Goal: Use online tool/utility

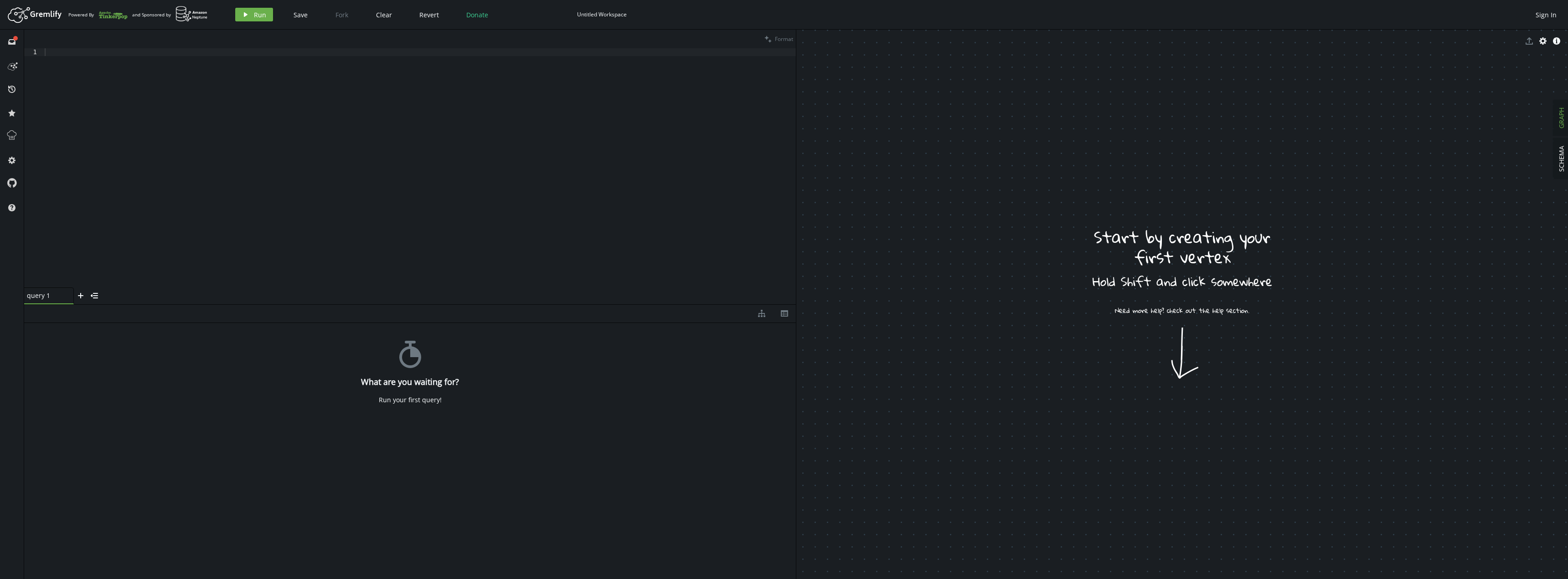
drag, startPoint x: 1214, startPoint y: 235, endPoint x: 1276, endPoint y: 193, distance: 74.9
drag, startPoint x: 1065, startPoint y: 201, endPoint x: 1115, endPoint y: 188, distance: 51.7
drag, startPoint x: 1036, startPoint y: 178, endPoint x: 1029, endPoint y: 215, distance: 37.7
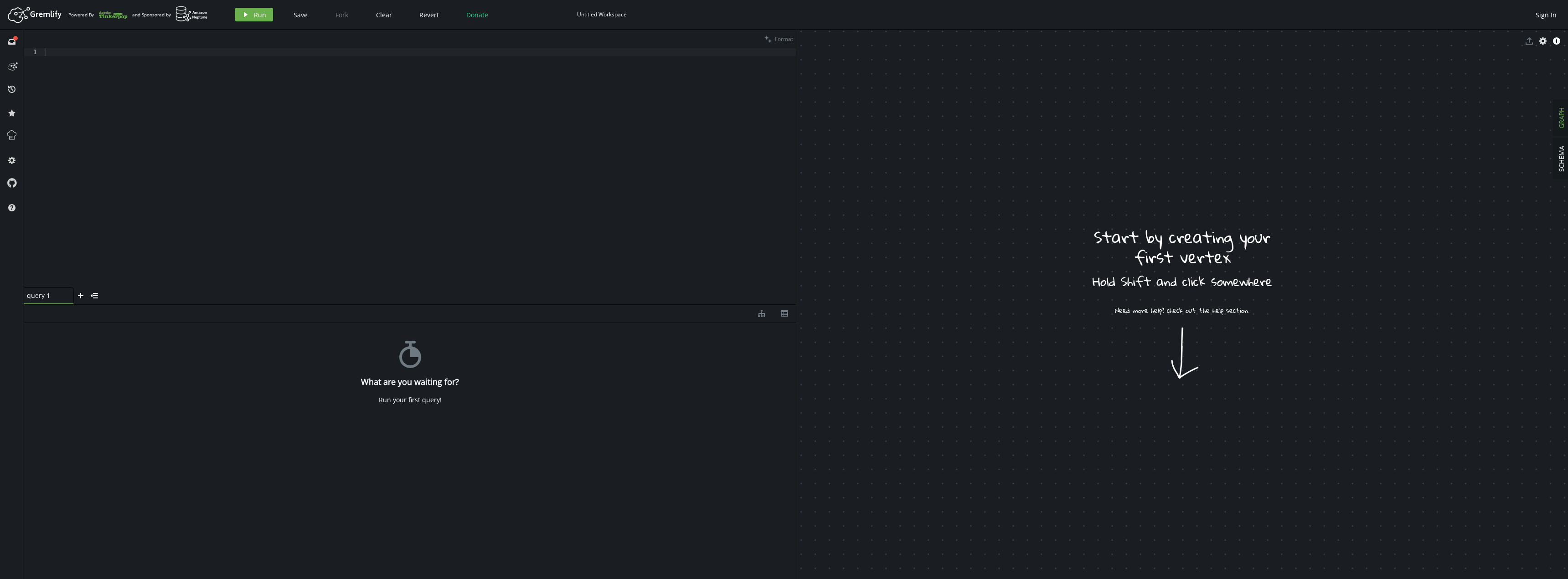
drag, startPoint x: 1046, startPoint y: 296, endPoint x: 1033, endPoint y: 220, distance: 77.1
click at [1559, 149] on span "SCHEMA" at bounding box center [1561, 159] width 8 height 26
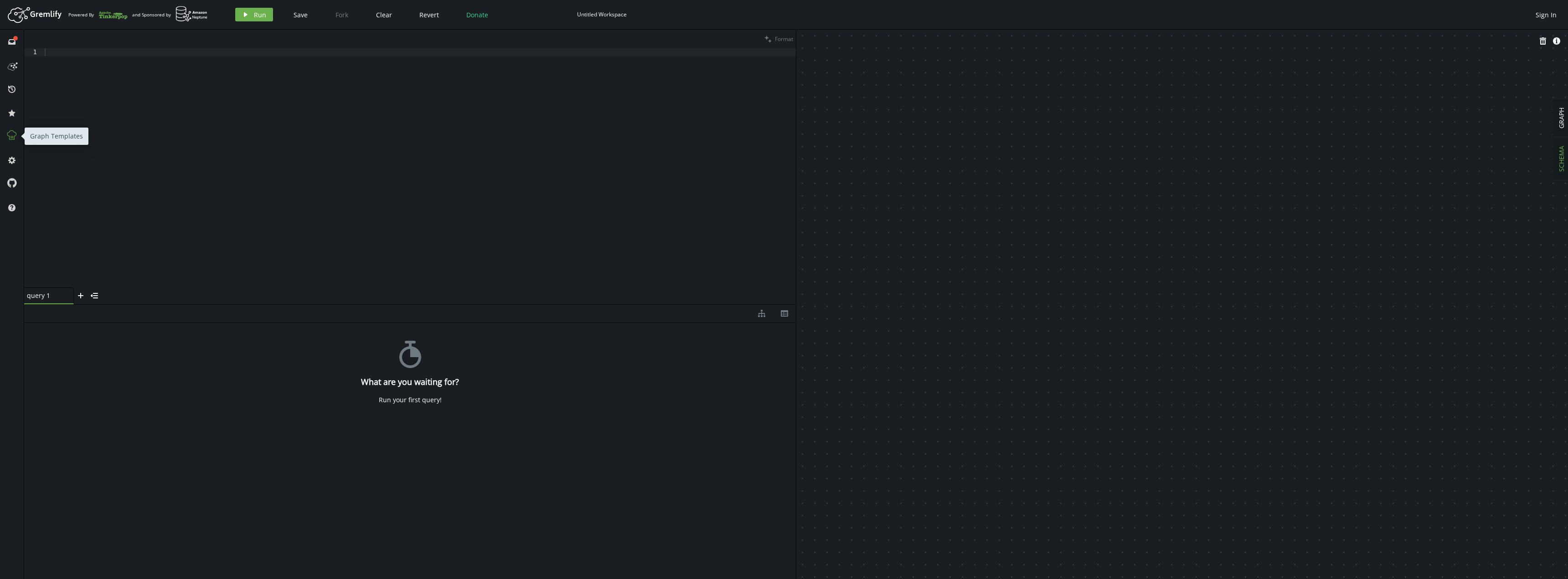
click at [15, 135] on icon at bounding box center [12, 135] width 12 height 12
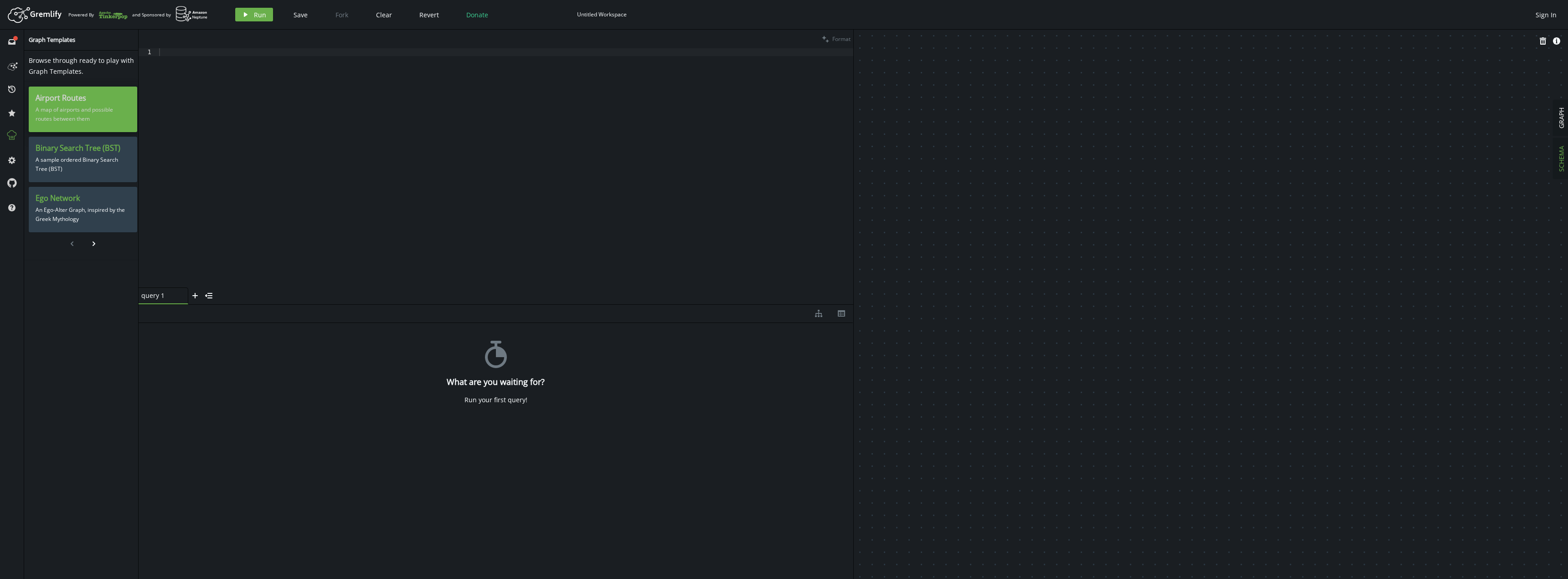
click at [66, 115] on p "A map of airports and possible routes between them" at bounding box center [82, 114] width 95 height 23
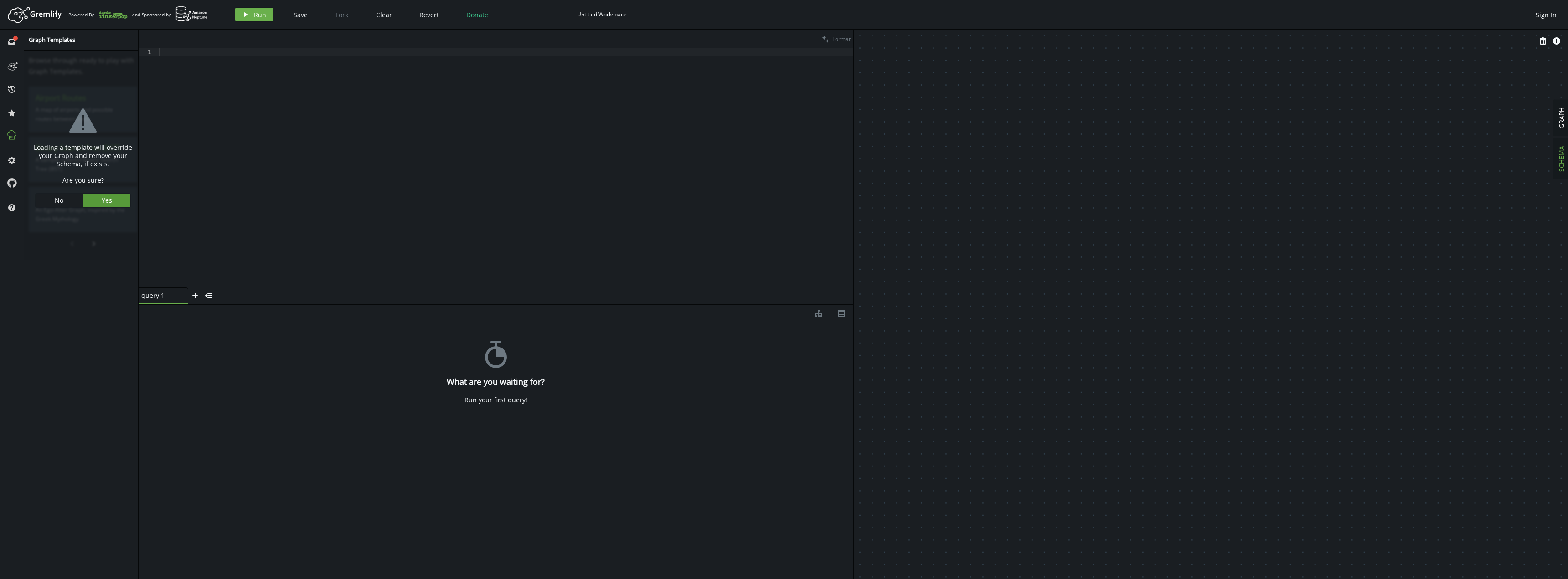
click at [93, 203] on button "Yes" at bounding box center [107, 200] width 48 height 14
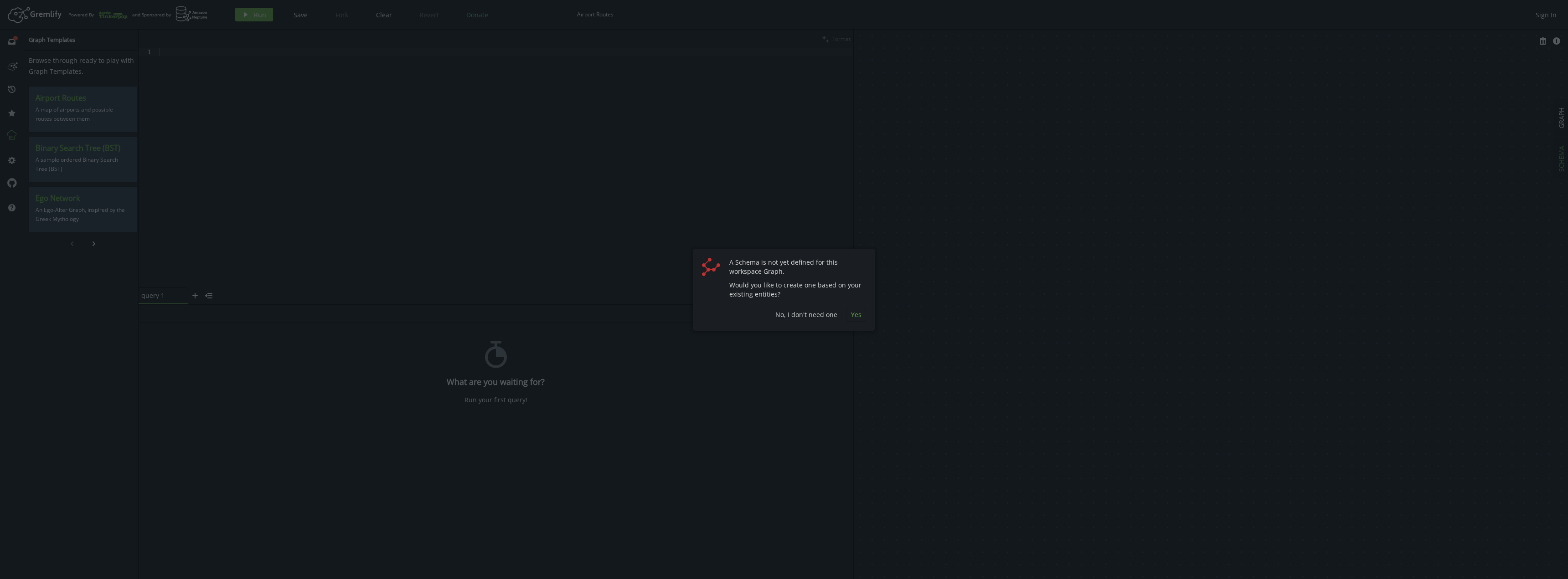
click at [855, 313] on span "Yes" at bounding box center [856, 314] width 10 height 8
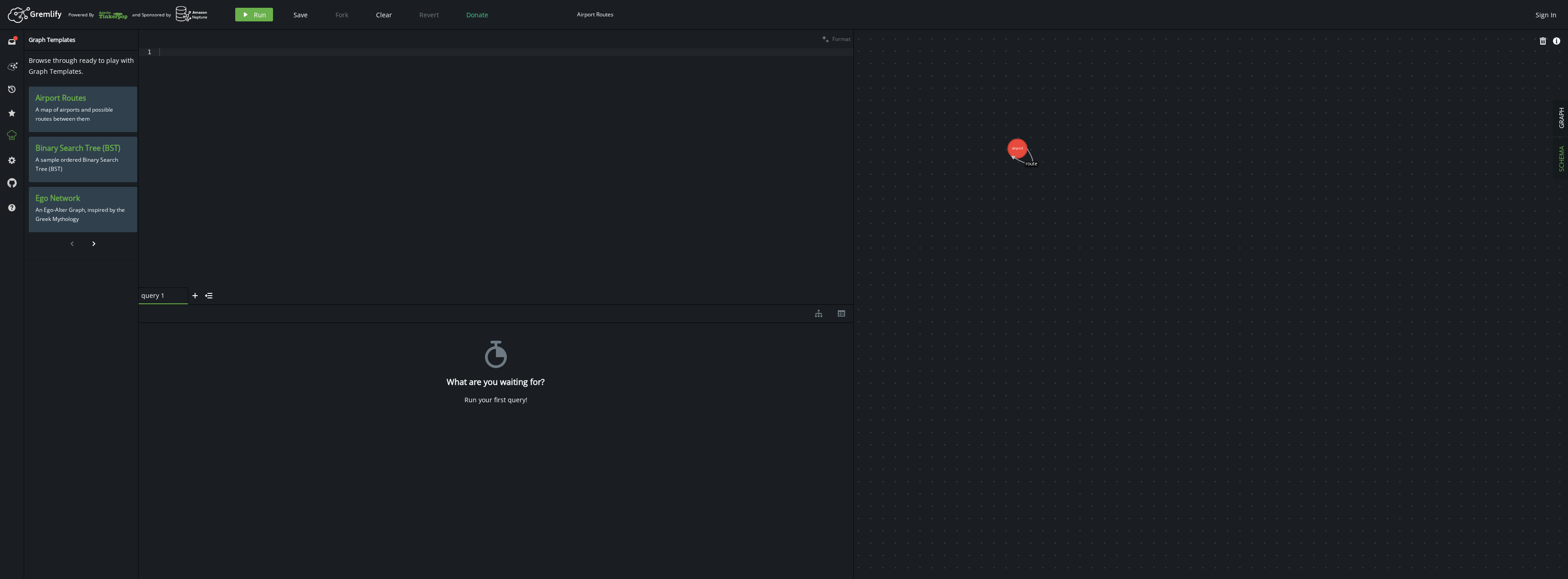
drag, startPoint x: 891, startPoint y: 108, endPoint x: 1050, endPoint y: 222, distance: 195.6
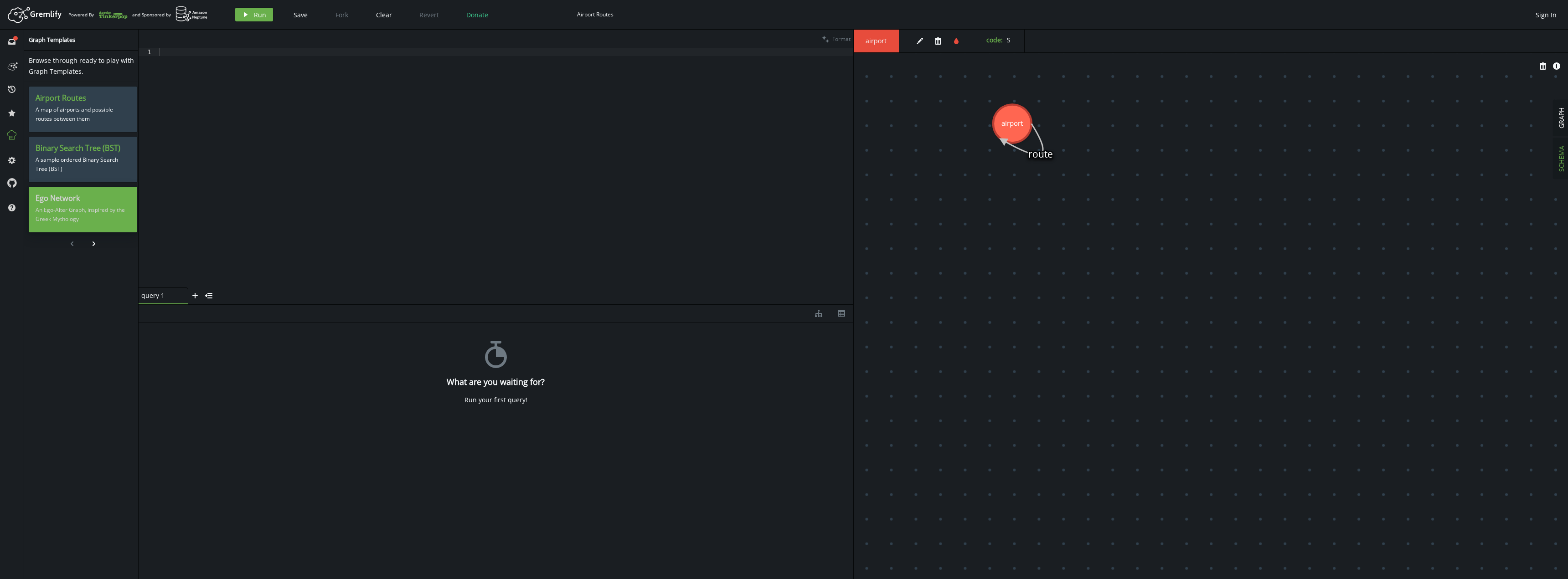
click at [63, 206] on p "An Ego-Alter Graph, inspired by the Greek Mythology" at bounding box center [82, 214] width 95 height 23
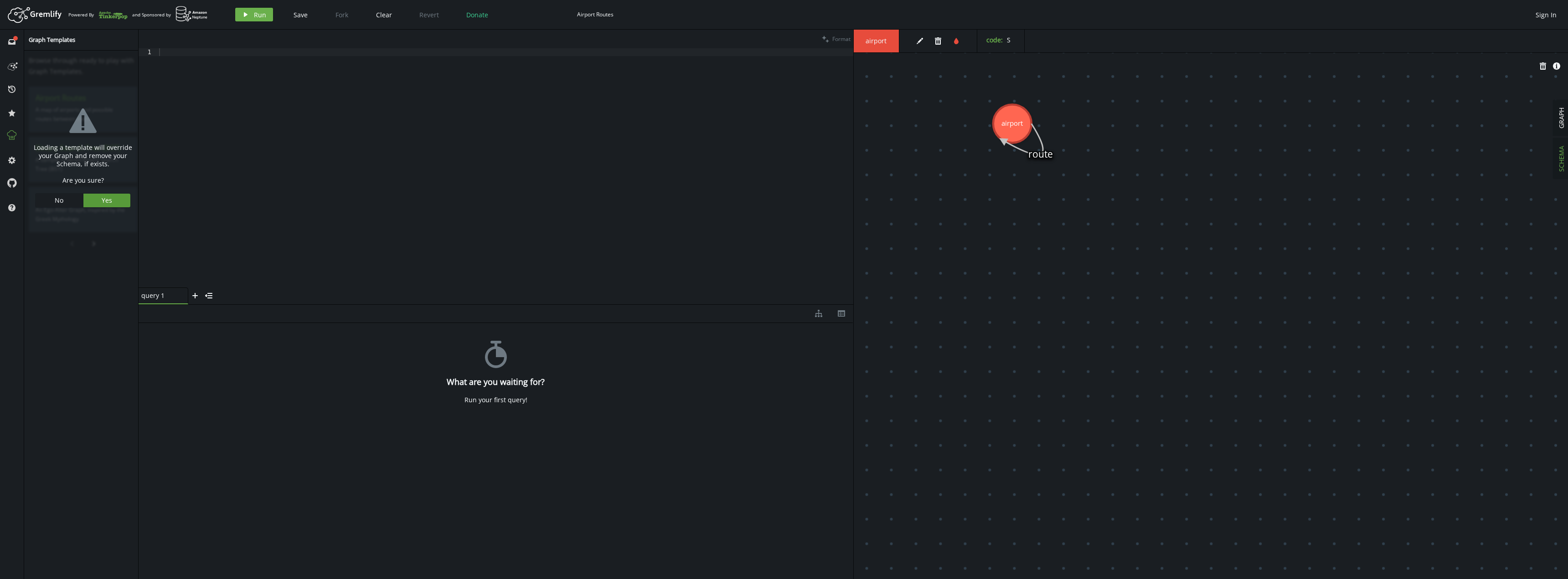
click at [102, 200] on span "Yes" at bounding box center [107, 199] width 10 height 8
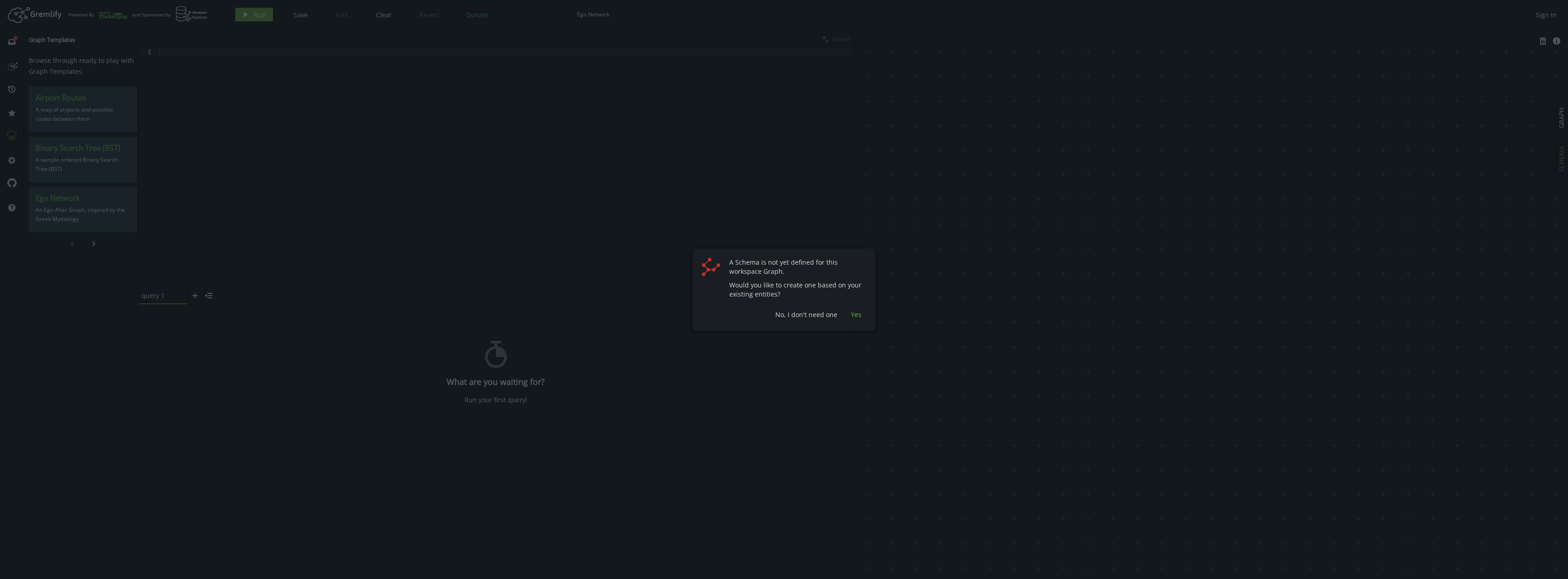
click at [863, 316] on button "Yes" at bounding box center [856, 315] width 19 height 14
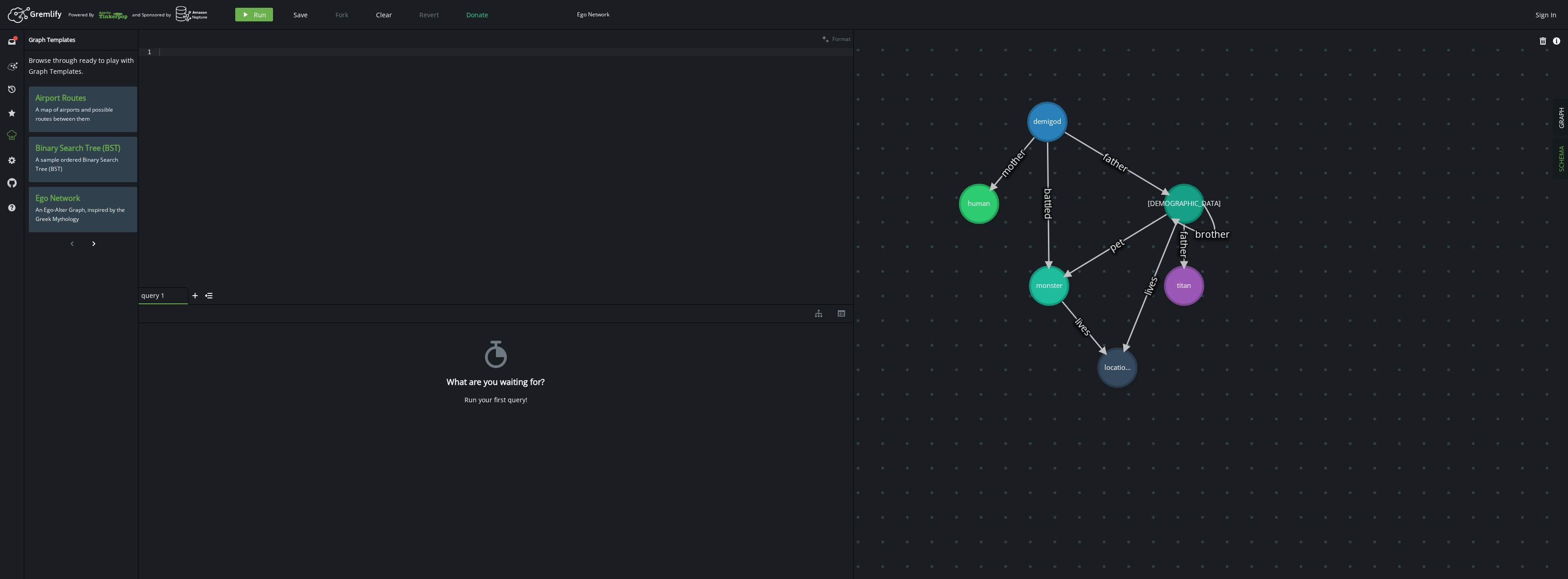
drag, startPoint x: 1125, startPoint y: 185, endPoint x: 1108, endPoint y: 185, distance: 17.0
click at [1047, 200] on icon at bounding box center [1048, 203] width 1 height 123
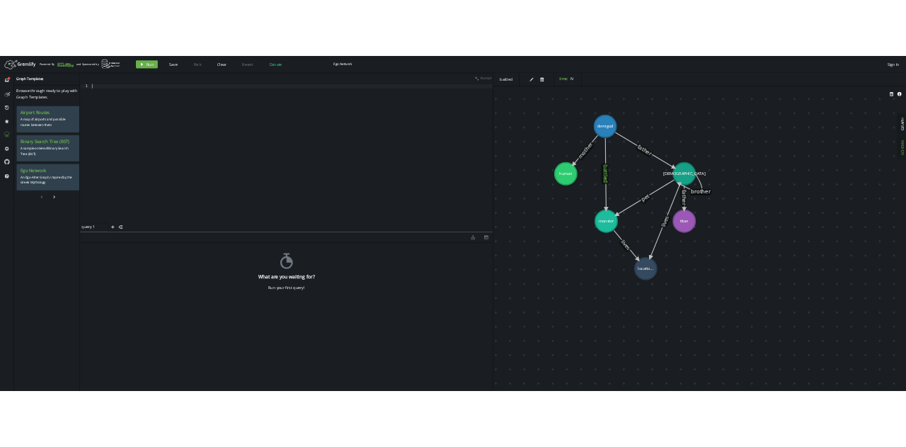
scroll to position [30, 0]
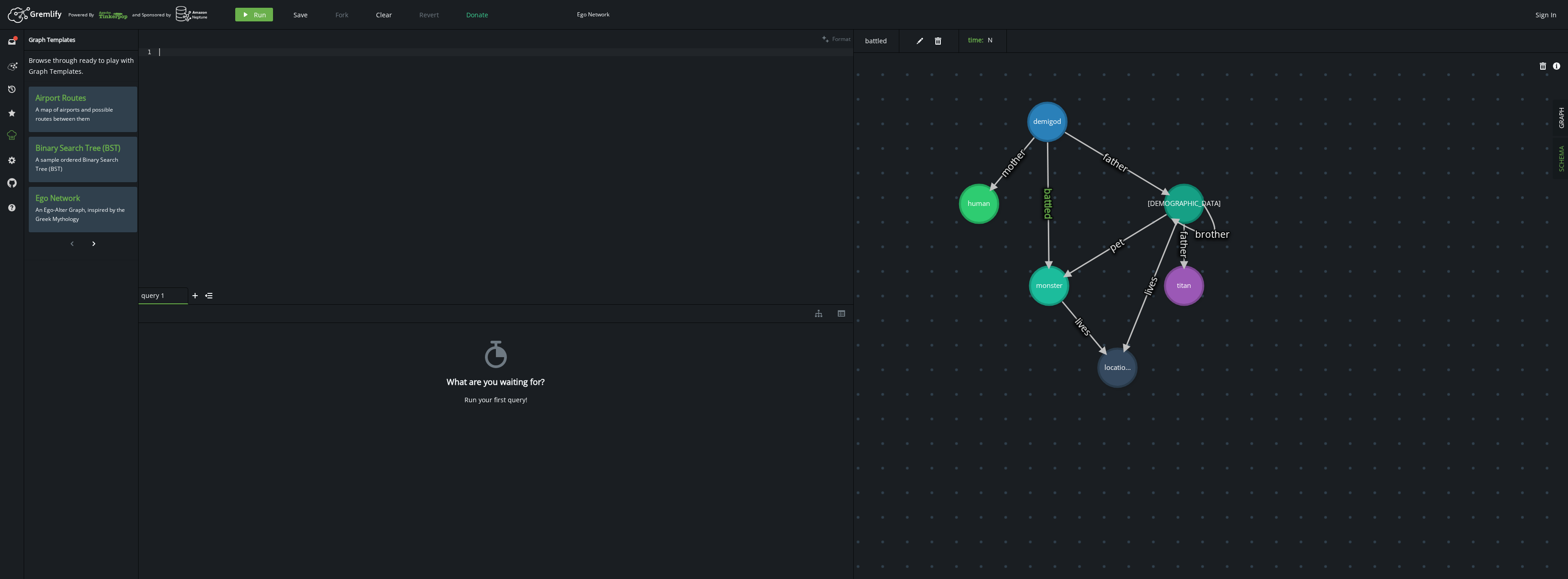
drag, startPoint x: 170, startPoint y: 52, endPoint x: 187, endPoint y: 147, distance: 96.5
click at [187, 147] on div at bounding box center [505, 176] width 696 height 255
drag, startPoint x: 1188, startPoint y: 199, endPoint x: 1183, endPoint y: 180, distance: 19.6
click at [1049, 199] on icon at bounding box center [1048, 203] width 1 height 123
click at [1048, 208] on icon at bounding box center [1048, 203] width 1 height 123
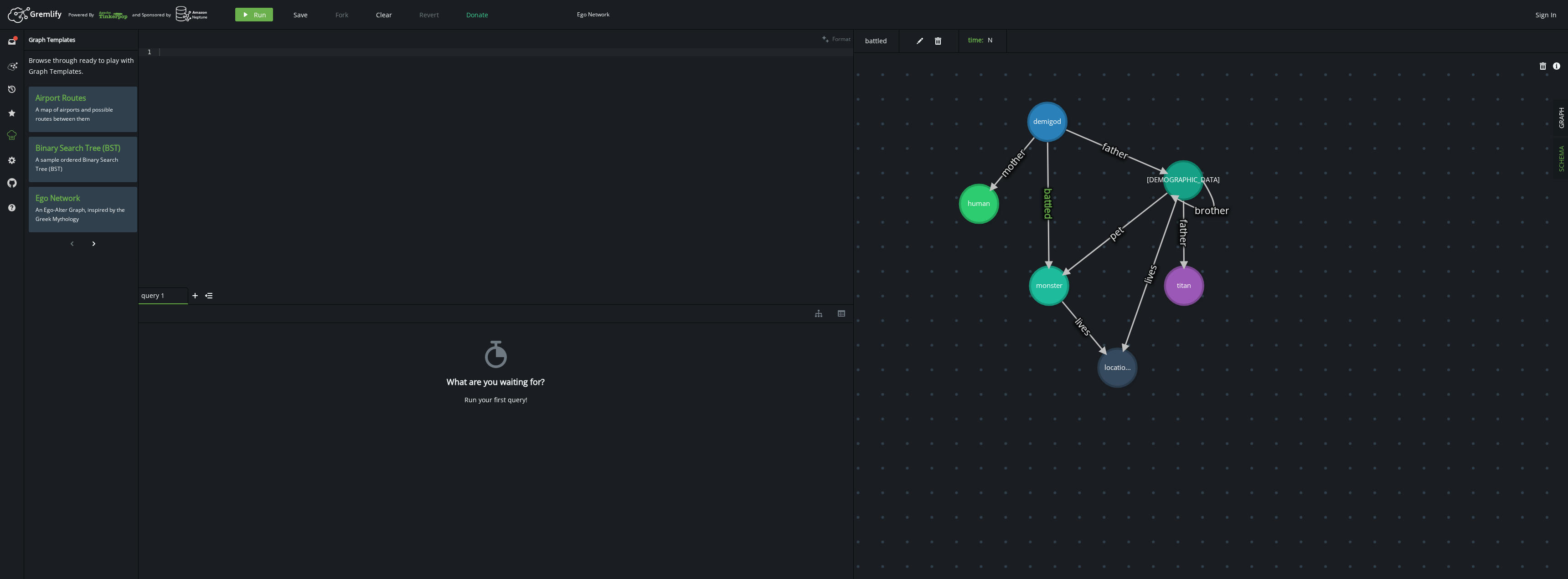
click at [1008, 167] on icon at bounding box center [1013, 163] width 42 height 51
click at [1047, 205] on icon at bounding box center [1048, 203] width 1 height 123
click at [360, 95] on div at bounding box center [505, 176] width 696 height 255
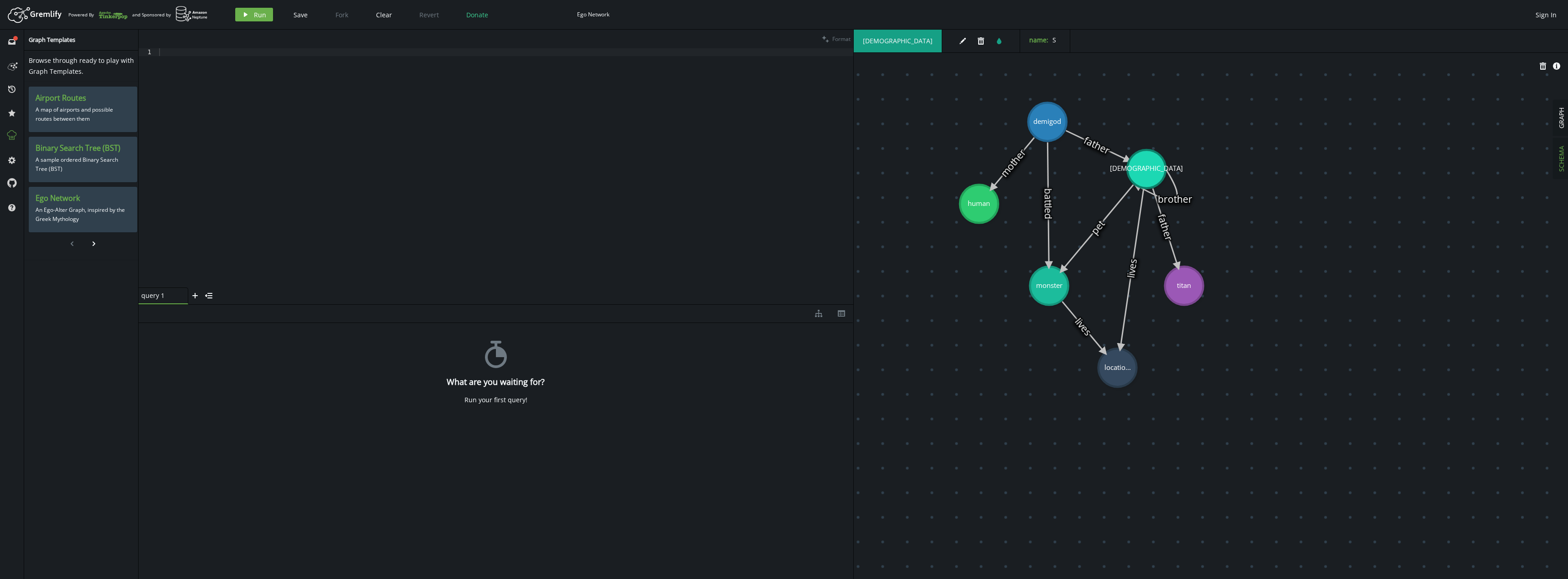
drag, startPoint x: 1186, startPoint y: 177, endPoint x: 1144, endPoint y: 172, distance: 42.3
drag, startPoint x: 1191, startPoint y: 288, endPoint x: 1326, endPoint y: 130, distance: 207.8
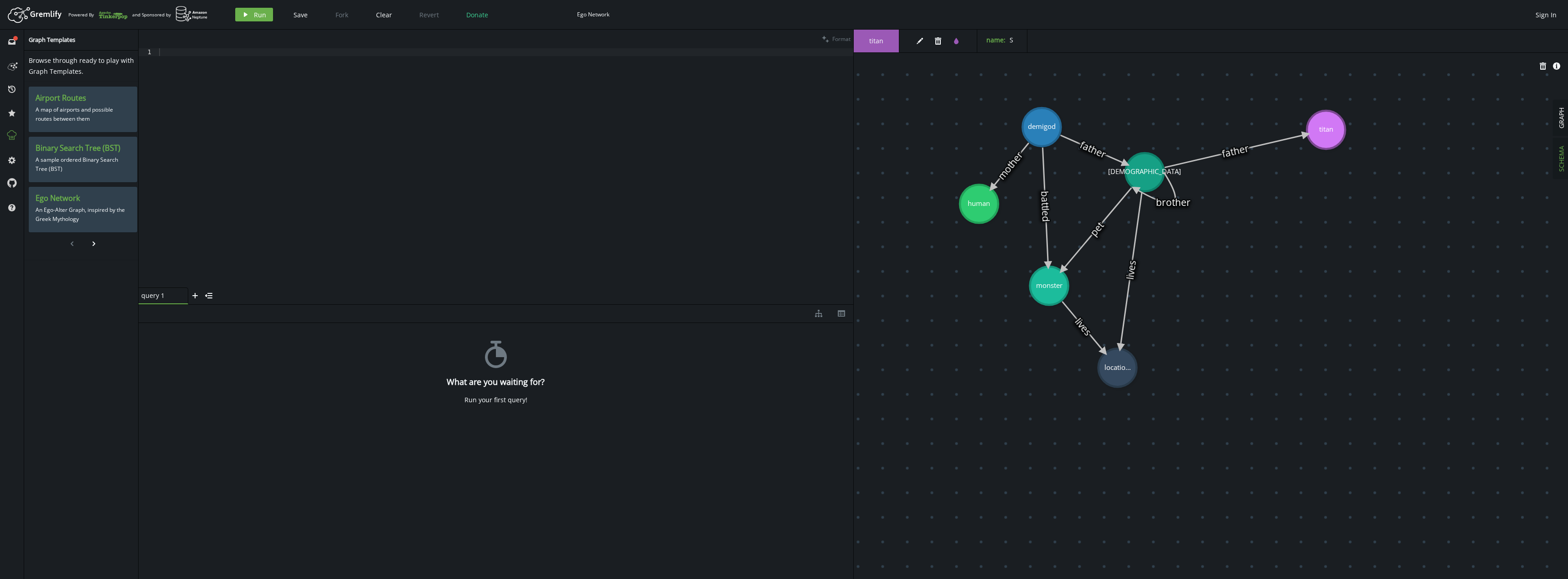
drag, startPoint x: 1045, startPoint y: 113, endPoint x: 1041, endPoint y: 127, distance: 14.6
drag, startPoint x: 1144, startPoint y: 174, endPoint x: 1154, endPoint y: 159, distance: 18.0
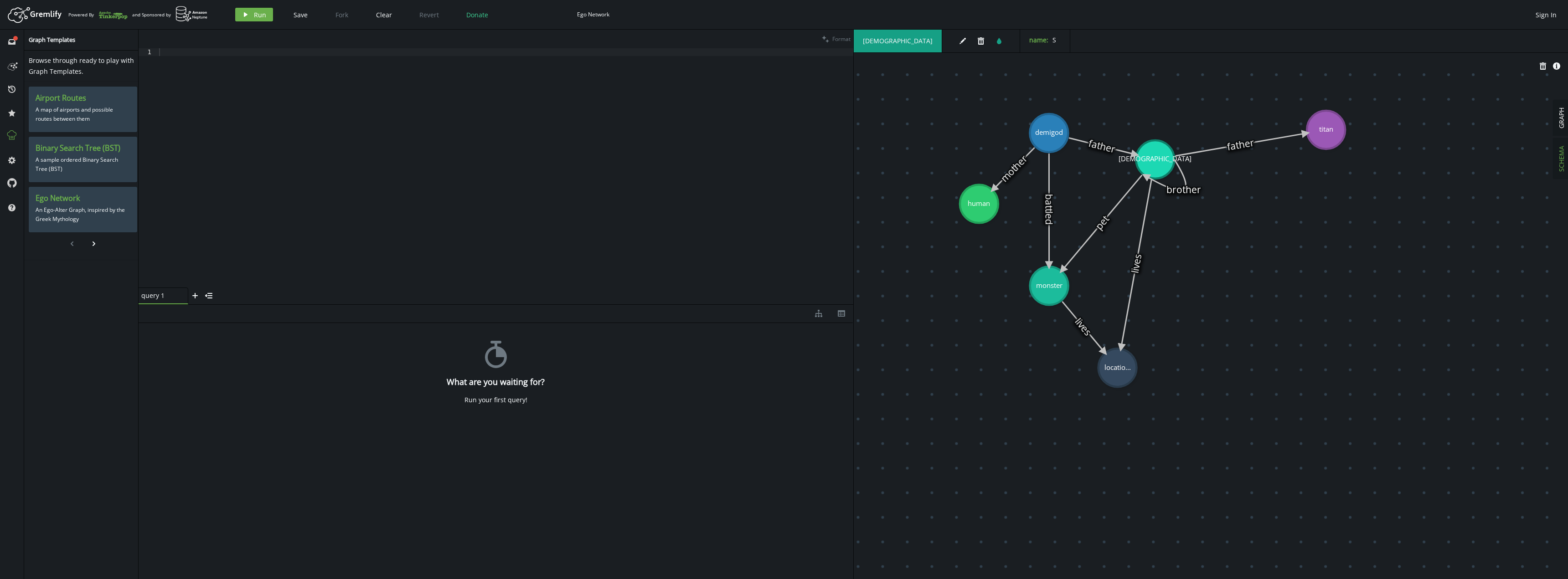
drag, startPoint x: 1045, startPoint y: 122, endPoint x: 1045, endPoint y: 133, distance: 11.0
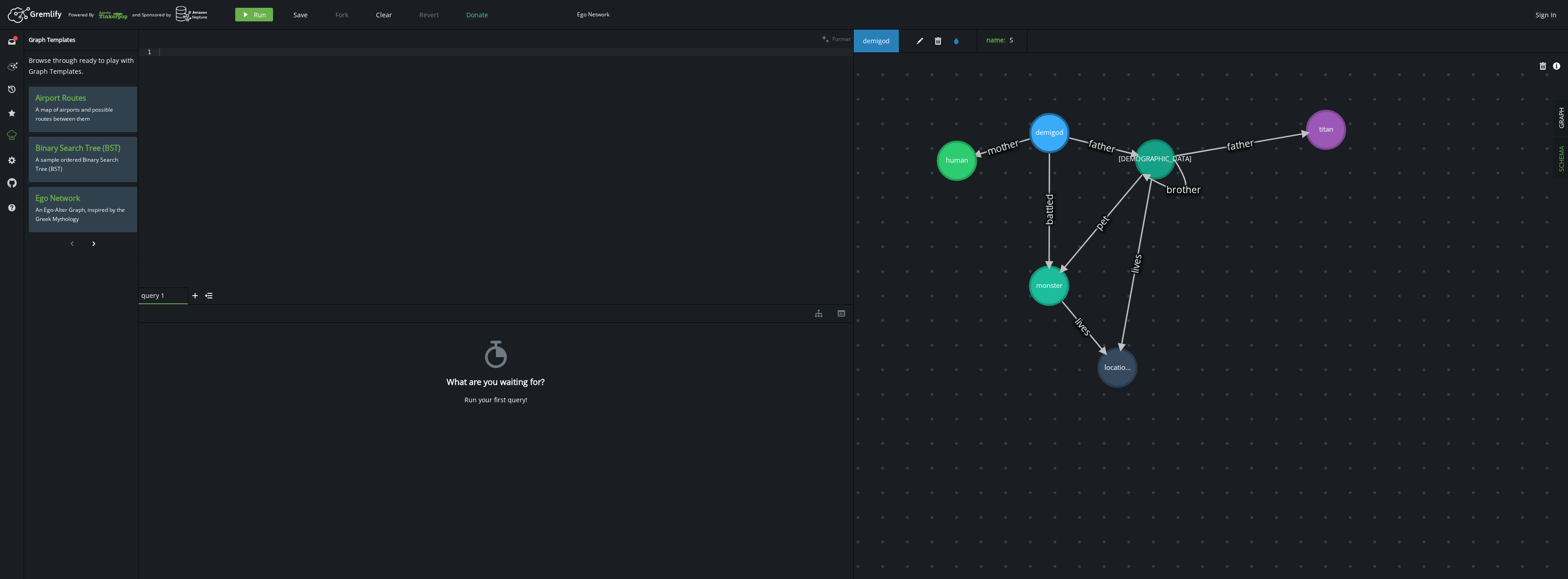
drag, startPoint x: 978, startPoint y: 200, endPoint x: 958, endPoint y: 161, distance: 43.8
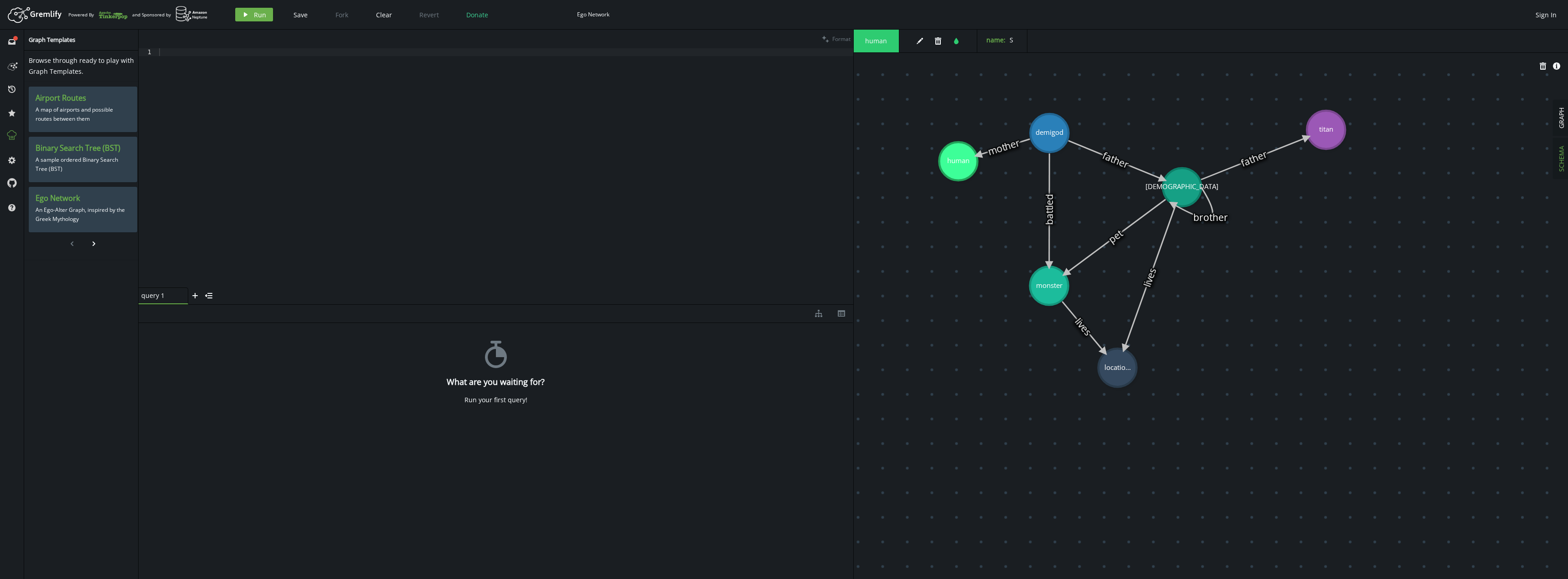
drag, startPoint x: 1155, startPoint y: 160, endPoint x: 1182, endPoint y: 187, distance: 38.2
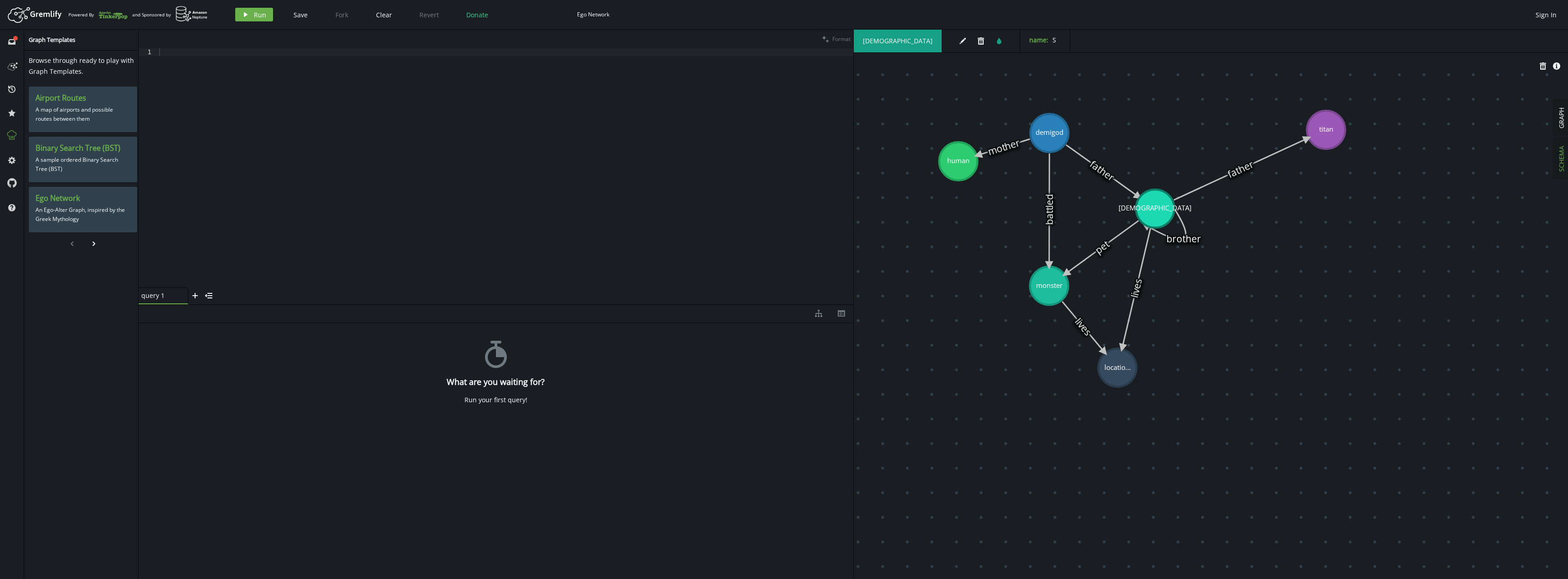
drag, startPoint x: 1180, startPoint y: 190, endPoint x: 1155, endPoint y: 208, distance: 30.8
